Goal: Transaction & Acquisition: Book appointment/travel/reservation

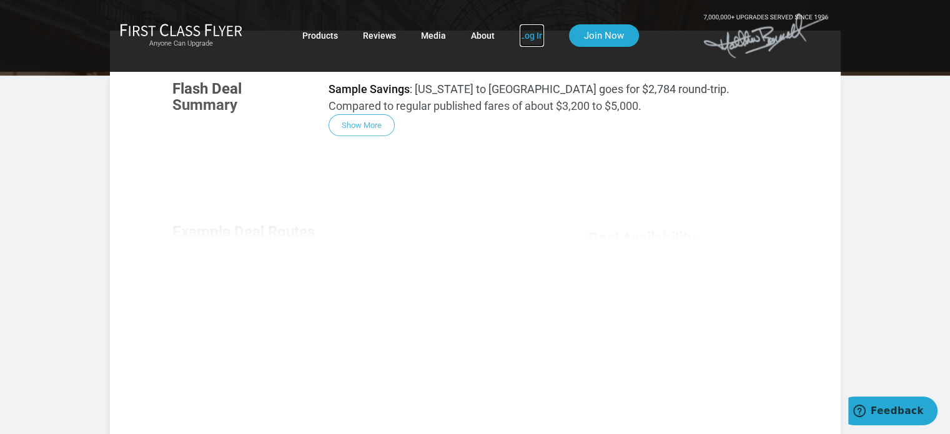
click at [540, 39] on link "Log In" at bounding box center [532, 35] width 24 height 22
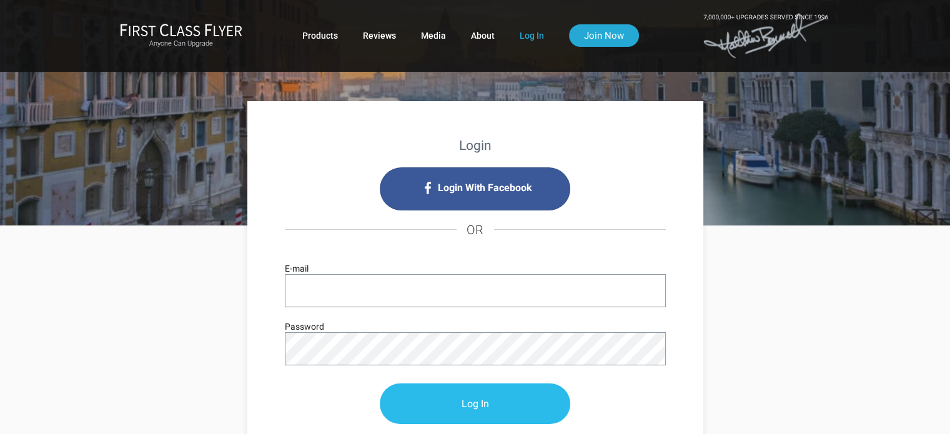
type input "schwitzy@gmail.com"
click at [484, 398] on input "Log In" at bounding box center [475, 404] width 191 height 41
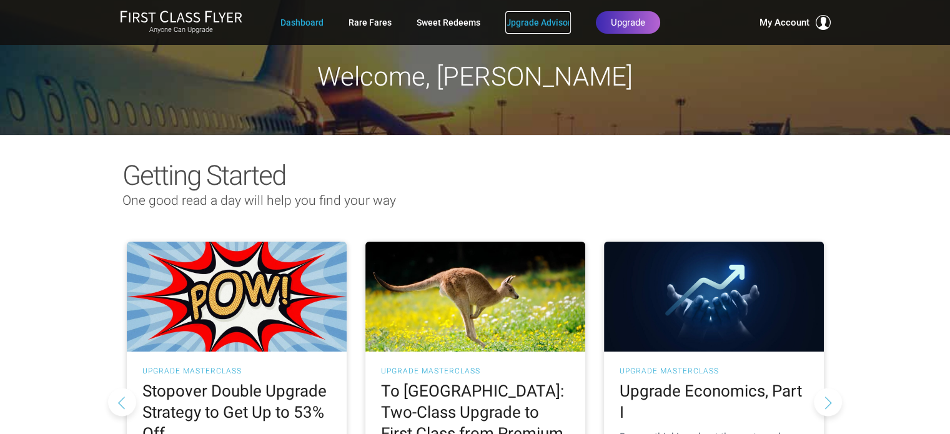
click at [523, 26] on link "Upgrade Advisor" at bounding box center [538, 22] width 66 height 22
click at [299, 27] on link "Dashboard" at bounding box center [302, 22] width 43 height 22
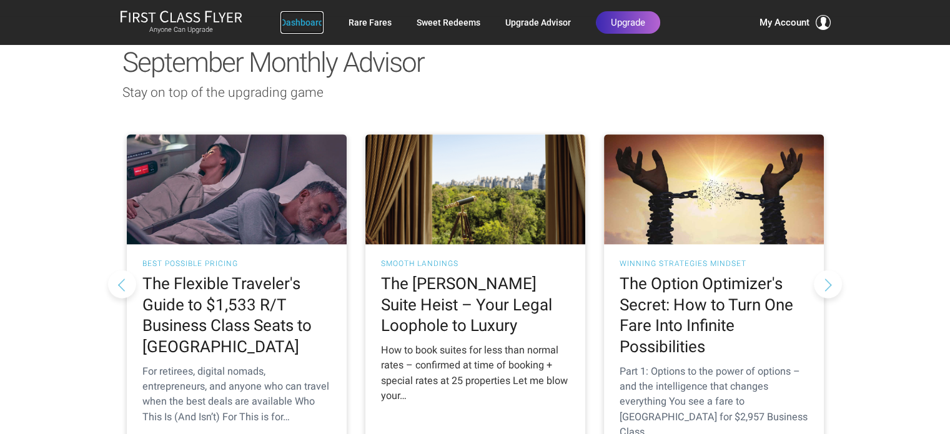
scroll to position [1125, 0]
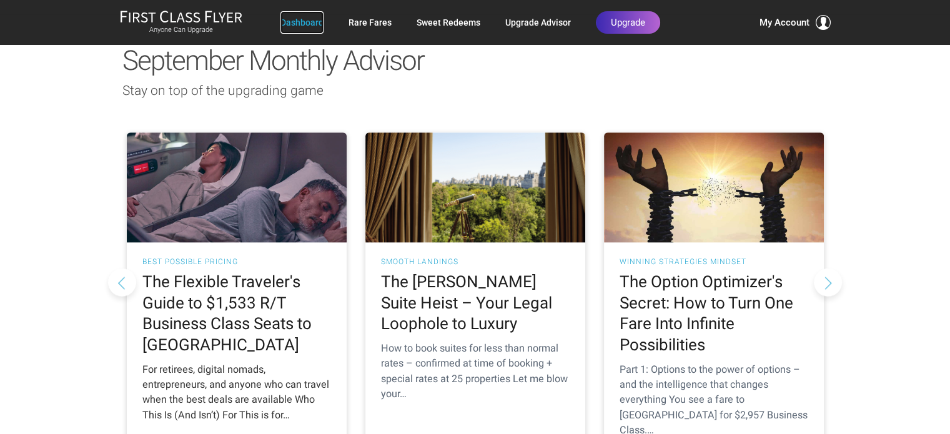
click at [185, 272] on h2 "The Flexible Traveler's Guide to $1,533 R/T Business Class Seats to Europe" at bounding box center [236, 314] width 189 height 84
click at [223, 272] on h2 "The Flexible Traveler's Guide to $1,533 R/T Business Class Seats to Europe" at bounding box center [236, 314] width 189 height 84
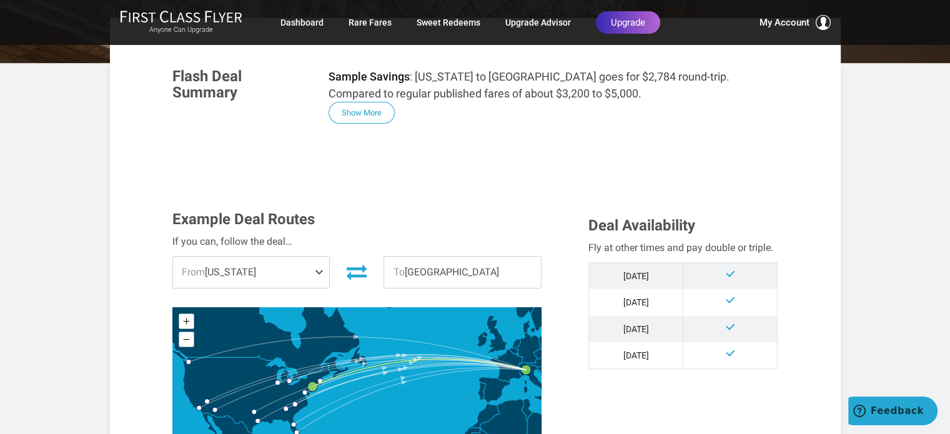
scroll to position [250, 0]
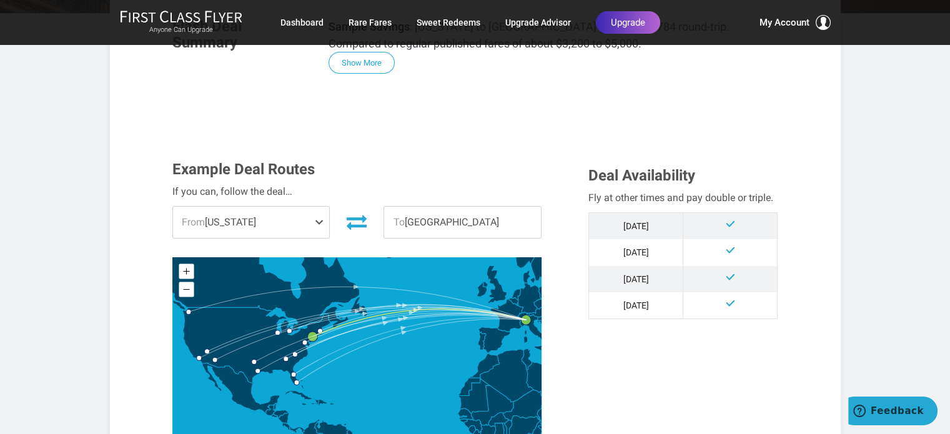
click at [315, 221] on span at bounding box center [321, 222] width 15 height 31
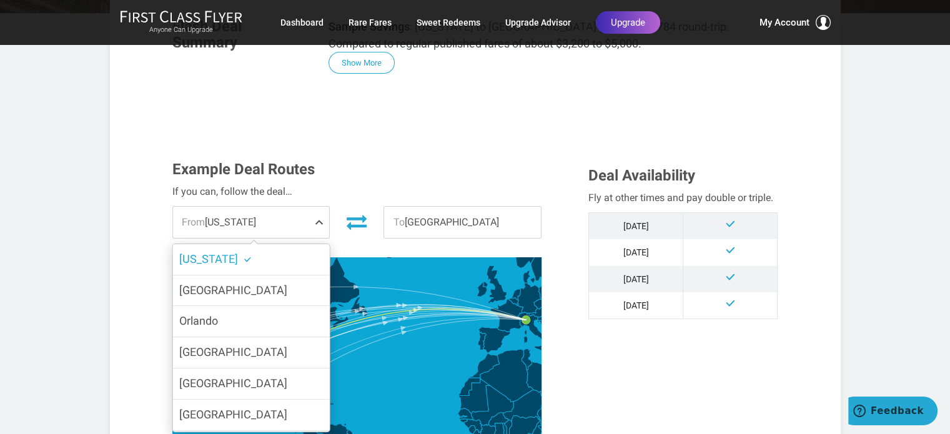
click at [254, 261] on label "[US_STATE]" at bounding box center [250, 259] width 157 height 31
click at [0, 0] on input "[US_STATE]" at bounding box center [0, 0] width 0 height 0
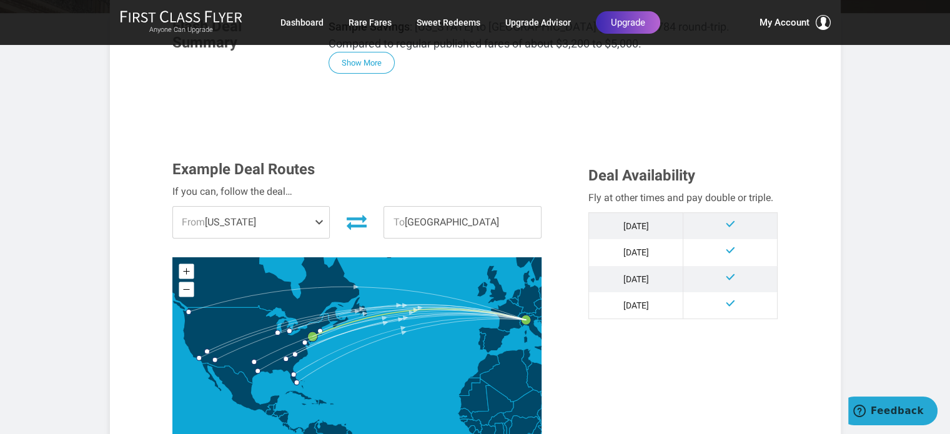
click at [421, 229] on span "To [GEOGRAPHIC_DATA]" at bounding box center [462, 222] width 157 height 31
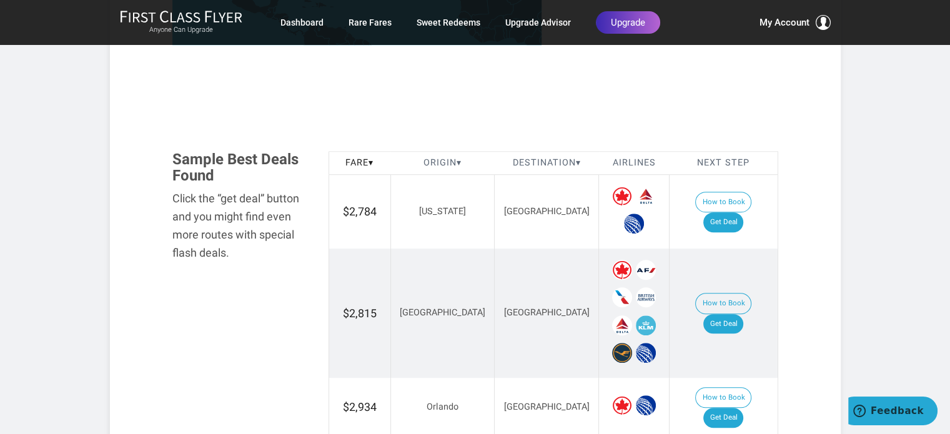
scroll to position [687, 0]
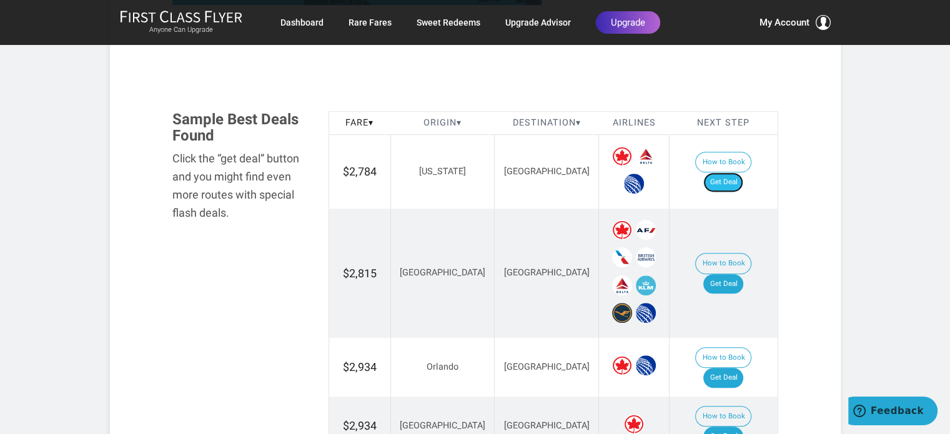
click at [735, 172] on link "Get Deal" at bounding box center [724, 182] width 40 height 20
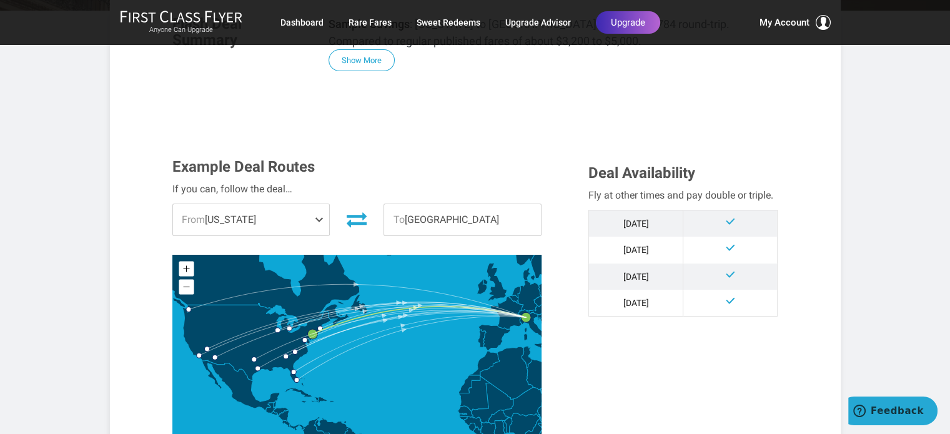
scroll to position [250, 0]
